Goal: Obtain resource: Download file/media

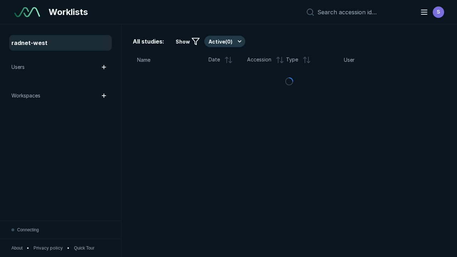
scroll to position [1950, 2974]
